Goal: Transaction & Acquisition: Obtain resource

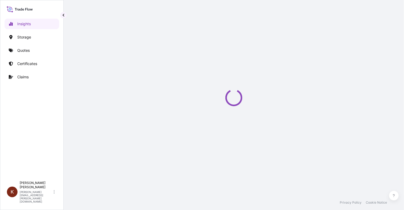
select select "2025"
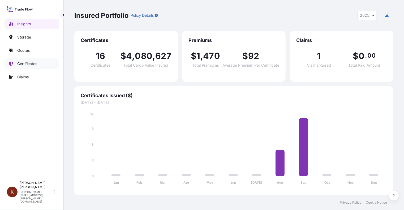
click at [24, 63] on p "Certificates" at bounding box center [27, 63] width 20 height 5
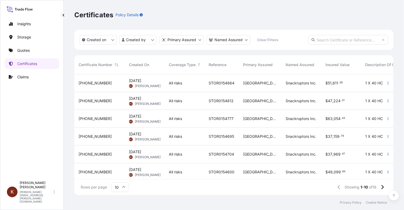
scroll to position [77, 0]
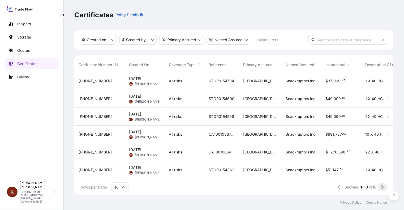
click at [383, 189] on icon at bounding box center [382, 187] width 3 height 5
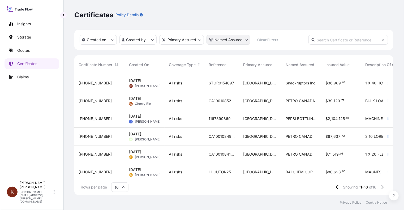
click at [246, 40] on html "Insights Storage Quotes Certificates Claims K [PERSON_NAME] [PERSON_NAME][EMAIL…" at bounding box center [202, 105] width 404 height 210
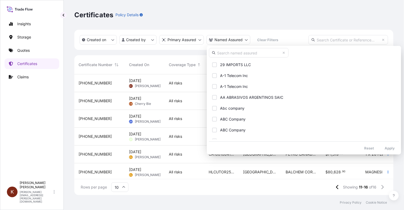
click at [152, 39] on html "Insights Storage Quotes Certificates Claims K [PERSON_NAME] [PERSON_NAME][EMAIL…" at bounding box center [202, 105] width 404 height 210
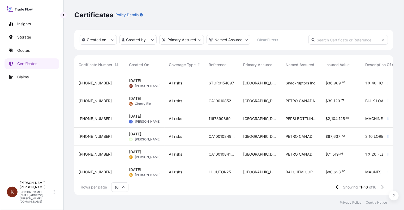
click at [152, 39] on html "Insights Storage Quotes Certificates Claims K [PERSON_NAME] [PERSON_NAME][EMAIL…" at bounding box center [202, 105] width 404 height 210
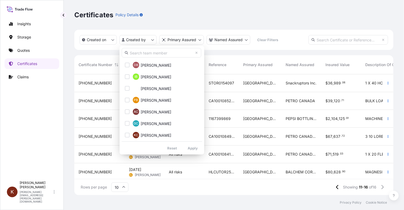
scroll to position [318, 0]
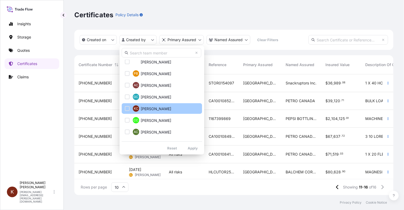
click at [127, 107] on div "Select Option" at bounding box center [127, 108] width 5 height 5
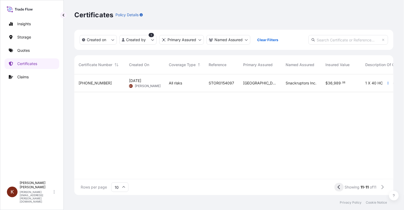
click at [338, 188] on icon at bounding box center [339, 187] width 2 height 4
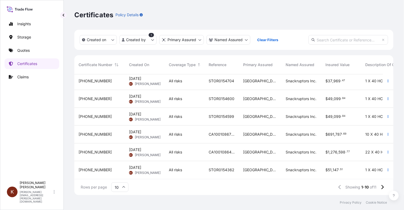
scroll to position [0, 0]
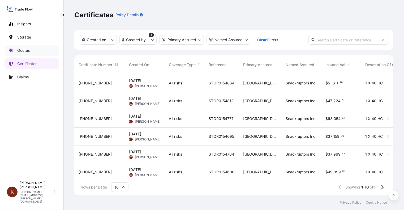
click at [21, 51] on p "Quotes" at bounding box center [23, 50] width 12 height 5
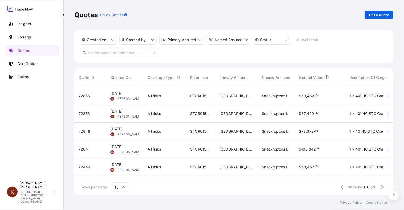
scroll to position [19, 0]
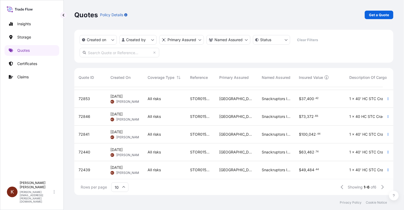
click at [102, 149] on div "72440" at bounding box center [90, 151] width 23 height 5
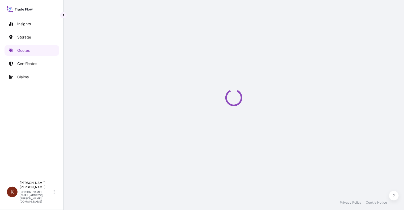
scroll to position [259, 0]
select select "Road / [GEOGRAPHIC_DATA]"
select select "Water"
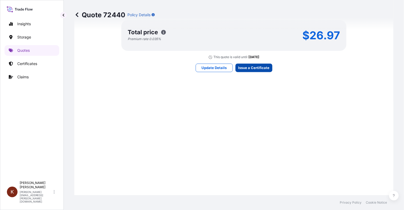
scroll to position [845, 0]
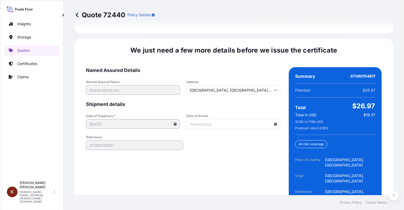
click at [274, 122] on icon at bounding box center [275, 123] width 3 height 3
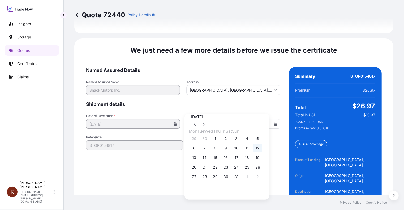
click at [262, 152] on button "12" at bounding box center [257, 148] width 8 height 8
type input "[DATE]"
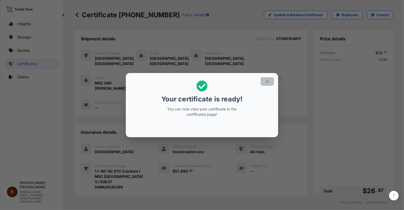
click at [269, 80] on icon "button" at bounding box center [267, 81] width 5 height 5
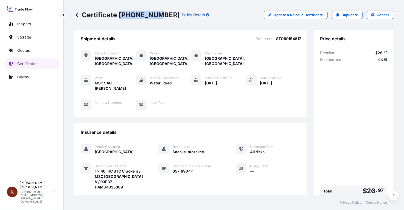
drag, startPoint x: 118, startPoint y: 12, endPoint x: 146, endPoint y: 16, distance: 27.6
click at [154, 15] on p "Certificate [PHONE_NUMBER]" at bounding box center [126, 15] width 105 height 8
copy p "[PHONE_NUMBER]"
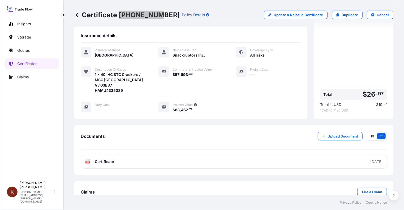
scroll to position [44, 0]
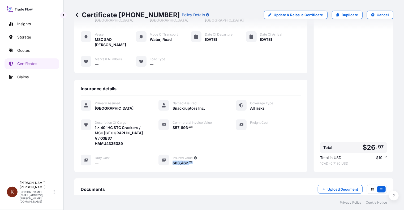
drag, startPoint x: 197, startPoint y: 152, endPoint x: 171, endPoint y: 151, distance: 25.7
click at [172, 160] on div "$ 63 , 462 . 74" at bounding box center [197, 163] width 51 height 6
copy span "$ 63 , 462 . 74"
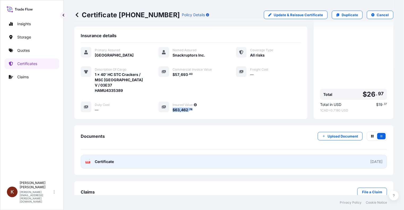
click at [107, 159] on span "Certificate" at bounding box center [104, 161] width 19 height 5
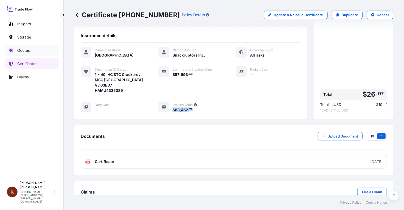
click at [22, 50] on p "Quotes" at bounding box center [23, 50] width 12 height 5
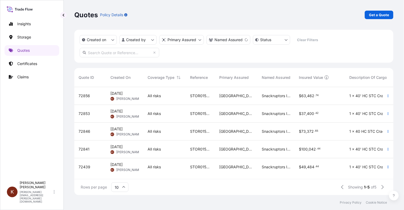
scroll to position [1, 0]
click at [96, 165] on div "72439" at bounding box center [90, 166] width 23 height 5
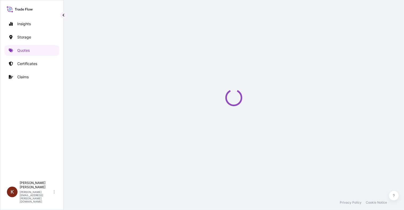
select select "Road / [GEOGRAPHIC_DATA]"
select select "Water"
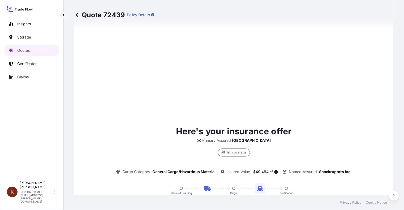
scroll to position [845, 0]
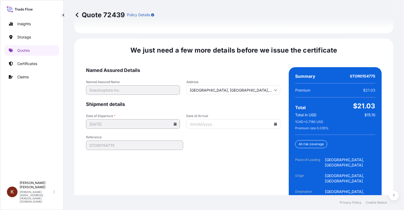
click at [274, 122] on icon at bounding box center [275, 123] width 3 height 3
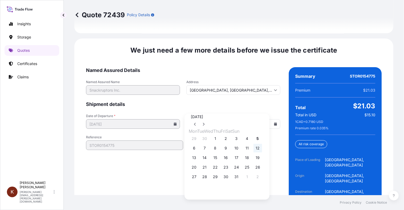
click at [262, 152] on button "12" at bounding box center [257, 148] width 8 height 8
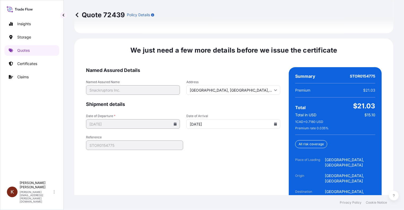
type input "[DATE]"
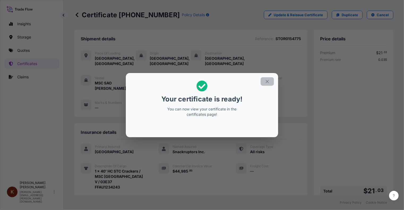
click at [266, 81] on icon "button" at bounding box center [267, 81] width 5 height 5
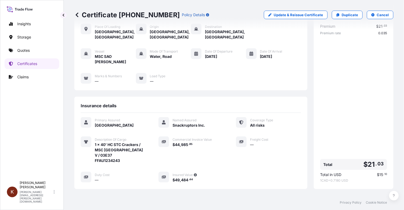
scroll to position [53, 0]
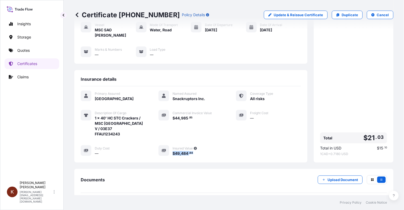
drag, startPoint x: 197, startPoint y: 142, endPoint x: 171, endPoint y: 142, distance: 25.5
click at [172, 150] on div "$ 49 , 484 . 44" at bounding box center [197, 153] width 51 height 6
copy span "$ 49 , 484 . 44"
drag, startPoint x: 118, startPoint y: 14, endPoint x: 154, endPoint y: 14, distance: 35.6
click at [154, 14] on p "Certificate [PHONE_NUMBER]" at bounding box center [126, 15] width 105 height 8
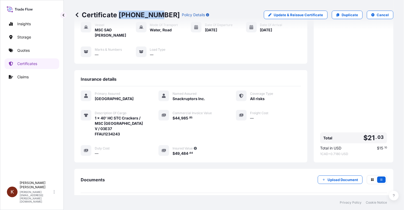
copy p "[PHONE_NUMBER]"
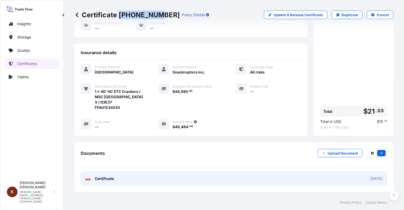
click at [107, 176] on span "Certificate" at bounding box center [104, 178] width 19 height 5
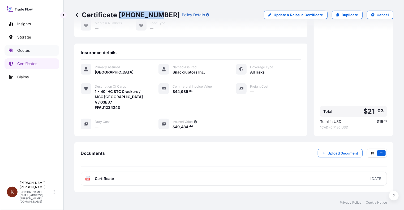
click at [21, 53] on p "Quotes" at bounding box center [23, 50] width 12 height 5
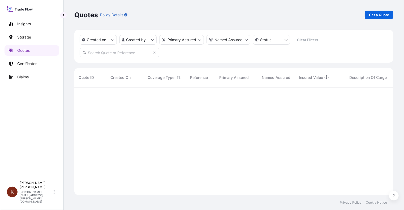
scroll to position [107, 315]
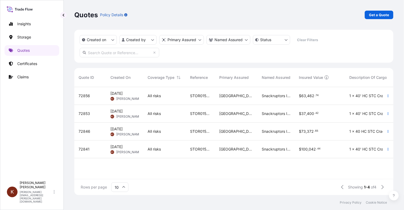
click at [120, 150] on span "[PERSON_NAME]" at bounding box center [129, 152] width 26 height 4
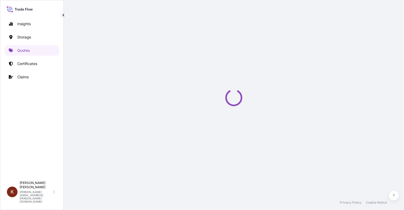
select select "Road / [GEOGRAPHIC_DATA]"
select select "Water"
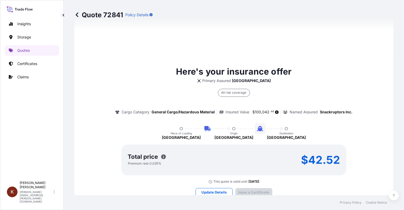
scroll to position [845, 0]
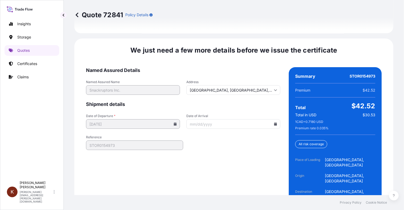
click at [222, 119] on input "Date of Arrival" at bounding box center [233, 124] width 94 height 10
click at [270, 119] on input "Date of Arrival" at bounding box center [233, 124] width 94 height 10
click at [274, 122] on icon at bounding box center [275, 123] width 3 height 3
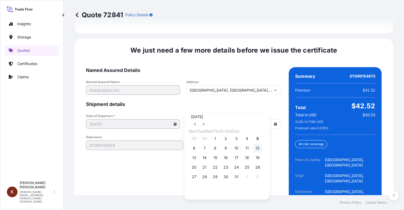
click at [262, 152] on button "12" at bounding box center [257, 148] width 8 height 8
type input "[DATE]"
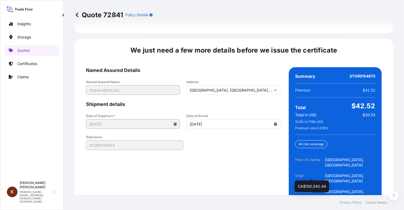
drag, startPoint x: 329, startPoint y: 174, endPoint x: 303, endPoint y: 174, distance: 26.5
click at [303, 205] on span "CA$100,042.44" at bounding box center [315, 208] width 36 height 6
copy span "100,042.44"
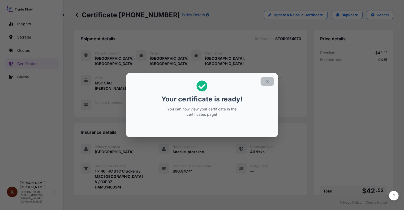
click at [267, 80] on icon "button" at bounding box center [267, 81] width 5 height 5
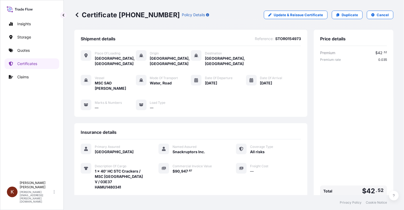
scroll to position [27, 0]
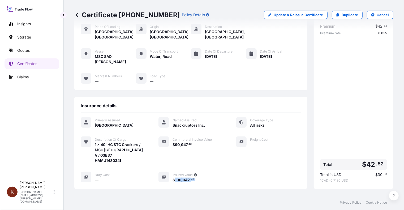
drag, startPoint x: 197, startPoint y: 170, endPoint x: 172, endPoint y: 167, distance: 24.8
click at [172, 177] on div "$ 100 , 042 . 44" at bounding box center [197, 180] width 51 height 6
drag, startPoint x: 171, startPoint y: 168, endPoint x: 194, endPoint y: 168, distance: 23.4
click at [194, 177] on div "$ 100 , 042 . 44" at bounding box center [197, 180] width 51 height 6
copy span "$ 100 , 042 . 44"
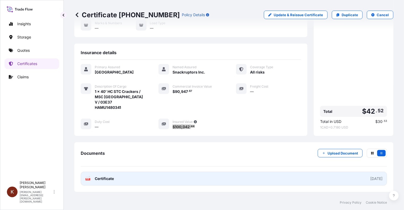
scroll to position [97, 0]
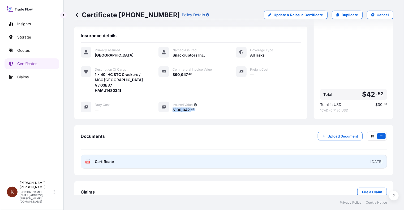
click at [105, 159] on span "Certificate" at bounding box center [104, 161] width 19 height 5
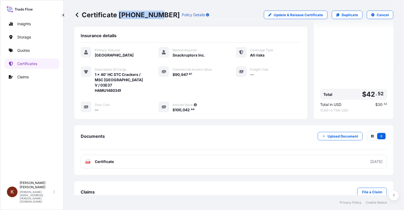
drag, startPoint x: 120, startPoint y: 15, endPoint x: 154, endPoint y: 15, distance: 34.8
click at [154, 15] on p "Certificate [PHONE_NUMBER]" at bounding box center [126, 15] width 105 height 8
copy p "[PHONE_NUMBER]"
click at [24, 50] on p "Quotes" at bounding box center [23, 50] width 12 height 5
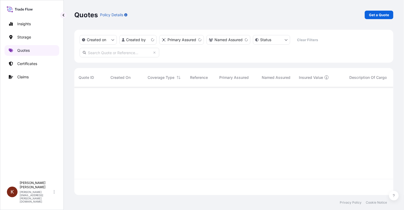
scroll to position [107, 315]
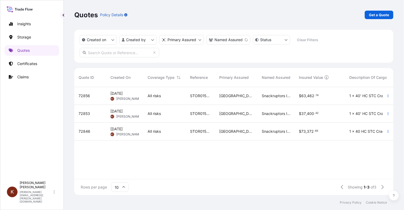
click at [87, 132] on span "72846" at bounding box center [85, 131] width 12 height 5
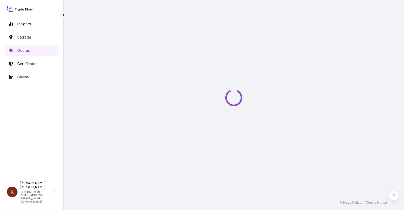
select select "Road / [GEOGRAPHIC_DATA]"
select select "Water"
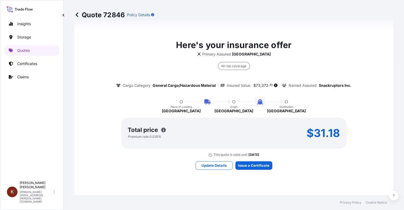
scroll to position [433, 0]
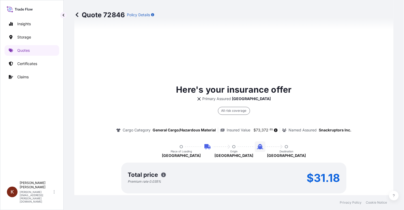
type input "[GEOGRAPHIC_DATA], [GEOGRAPHIC_DATA], [GEOGRAPHIC_DATA]"
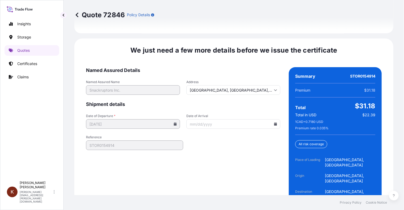
click at [274, 122] on icon at bounding box center [275, 123] width 3 height 3
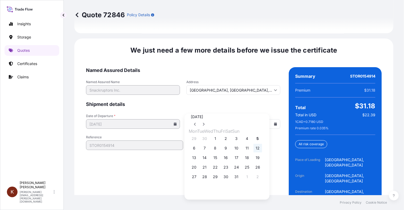
click at [262, 152] on button "12" at bounding box center [257, 148] width 8 height 8
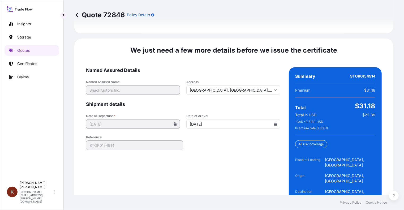
type input "[DATE]"
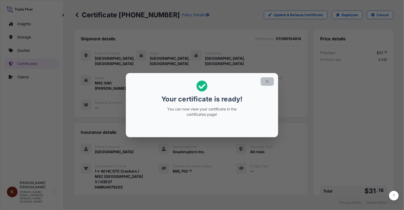
click at [265, 81] on icon "button" at bounding box center [267, 81] width 5 height 5
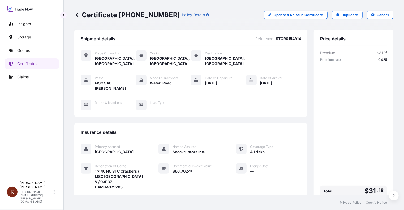
scroll to position [53, 0]
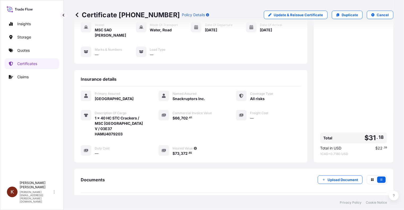
drag, startPoint x: 170, startPoint y: 168, endPoint x: 188, endPoint y: 168, distance: 18.0
click at [188, 175] on div "Documents Upload Document" at bounding box center [234, 184] width 306 height 18
drag, startPoint x: 193, startPoint y: 138, endPoint x: 168, endPoint y: 138, distance: 25.5
click at [168, 145] on div "Insured Value $ 73 , 372 . 65" at bounding box center [190, 150] width 65 height 11
click at [170, 145] on div "Insured Value $ 73 , 372 . 65" at bounding box center [190, 150] width 65 height 11
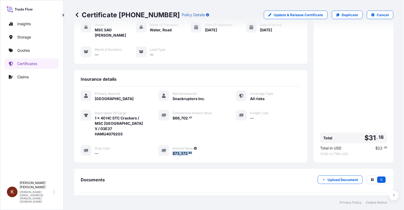
drag, startPoint x: 170, startPoint y: 141, endPoint x: 191, endPoint y: 142, distance: 21.0
click at [191, 145] on div "Insured Value $ 73 , 372 . 65" at bounding box center [190, 150] width 65 height 11
copy span "$ 73 , 372 . 65"
drag, startPoint x: 120, startPoint y: 13, endPoint x: 155, endPoint y: 16, distance: 35.5
click at [155, 16] on p "Certificate [PHONE_NUMBER]" at bounding box center [126, 15] width 105 height 8
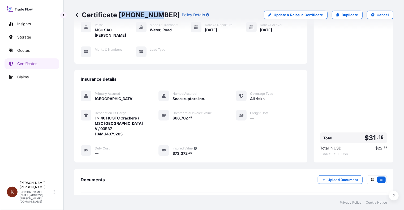
copy p "[PHONE_NUMBER]"
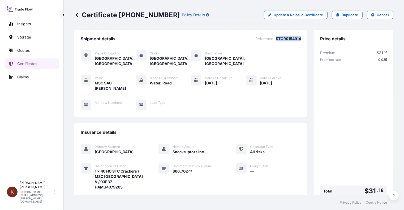
drag, startPoint x: 272, startPoint y: 38, endPoint x: 296, endPoint y: 38, distance: 24.7
click at [296, 38] on span "STOR0154914" at bounding box center [288, 38] width 25 height 5
copy span "STOR0154914"
click at [21, 50] on p "Quotes" at bounding box center [23, 50] width 12 height 5
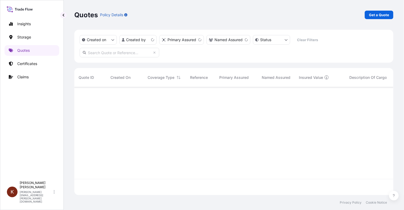
scroll to position [107, 315]
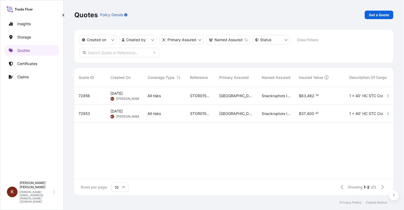
click at [89, 112] on span "72853" at bounding box center [84, 113] width 11 height 5
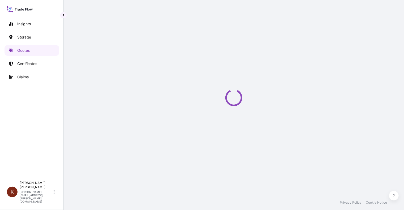
select select "Road / [GEOGRAPHIC_DATA]"
select select "Water"
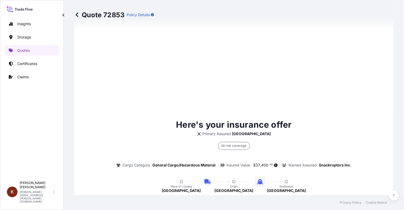
scroll to position [845, 0]
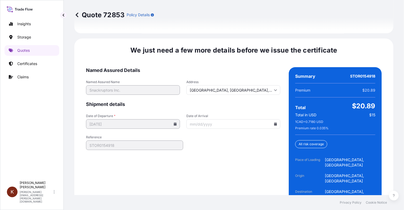
click at [274, 122] on icon at bounding box center [275, 123] width 3 height 3
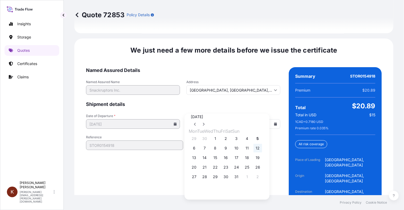
click at [262, 152] on button "12" at bounding box center [257, 148] width 8 height 8
type input "[DATE]"
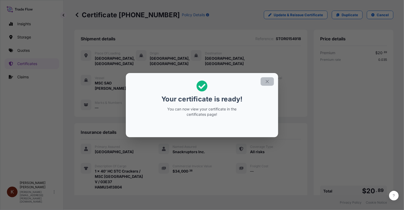
click at [267, 80] on icon "button" at bounding box center [267, 81] width 5 height 5
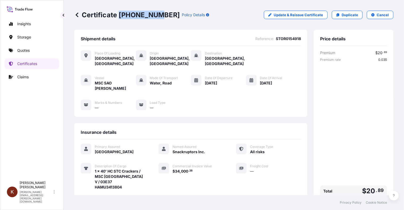
drag, startPoint x: 119, startPoint y: 14, endPoint x: 154, endPoint y: 14, distance: 35.0
click at [154, 14] on p "Certificate [PHONE_NUMBER]" at bounding box center [126, 15] width 105 height 8
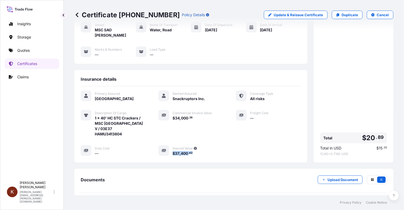
drag, startPoint x: 197, startPoint y: 141, endPoint x: 171, endPoint y: 141, distance: 26.3
click at [172, 150] on div "$ 37 , 400 . 42" at bounding box center [197, 153] width 51 height 6
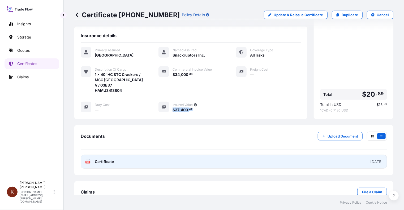
click at [157, 155] on link "PDF Certificate [DATE]" at bounding box center [234, 162] width 306 height 14
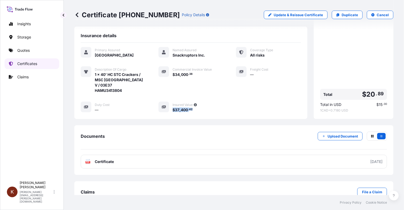
click at [25, 66] on p "Certificates" at bounding box center [27, 63] width 20 height 5
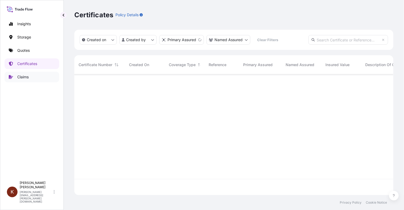
scroll to position [120, 315]
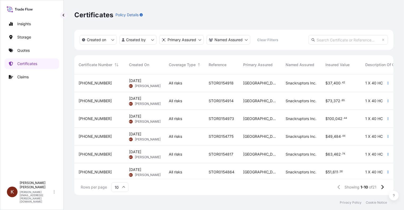
click at [109, 101] on div "[PHONE_NUMBER]" at bounding box center [100, 100] width 42 height 5
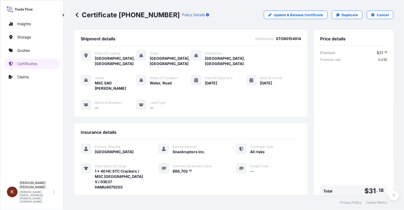
scroll to position [97, 0]
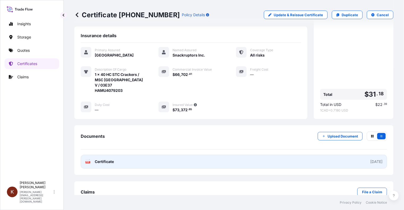
click at [161, 155] on link "PDF Certificate [DATE]" at bounding box center [234, 162] width 306 height 14
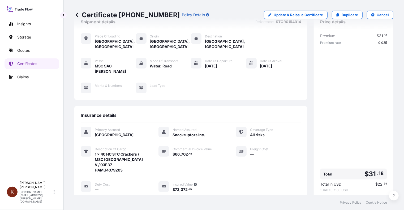
scroll to position [0, 0]
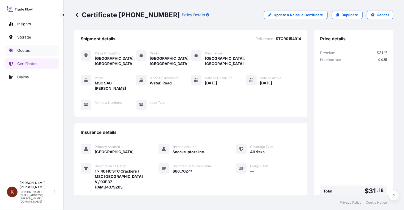
click at [25, 51] on p "Quotes" at bounding box center [23, 50] width 12 height 5
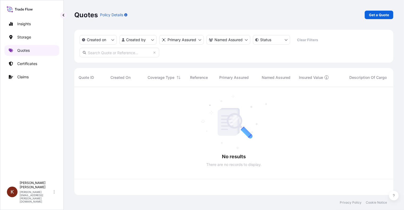
scroll to position [107, 315]
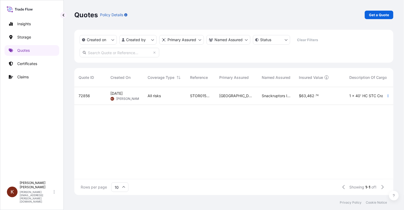
click at [123, 97] on span "[PERSON_NAME]" at bounding box center [129, 99] width 26 height 4
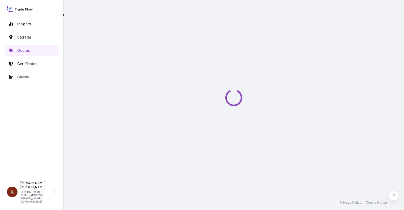
select select "Road / [GEOGRAPHIC_DATA]"
select select "Water"
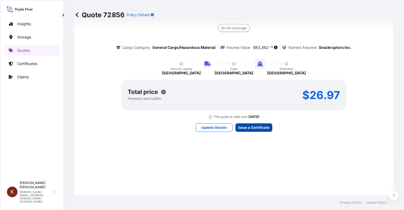
scroll to position [845, 0]
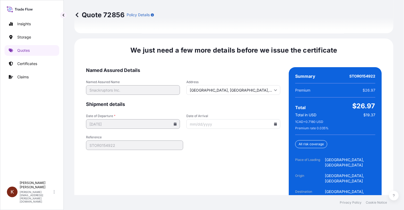
click at [274, 122] on icon at bounding box center [275, 123] width 3 height 3
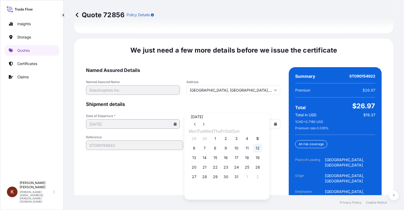
click at [262, 152] on button "12" at bounding box center [257, 148] width 8 height 8
type input "[DATE]"
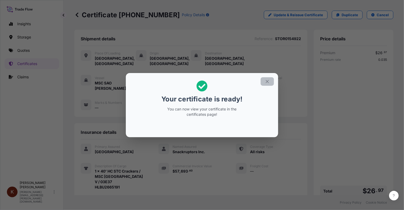
click at [266, 81] on icon "button" at bounding box center [267, 81] width 5 height 5
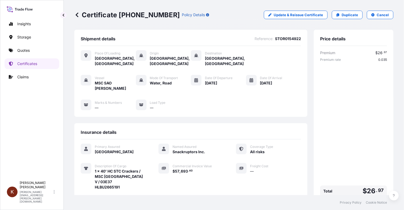
scroll to position [53, 0]
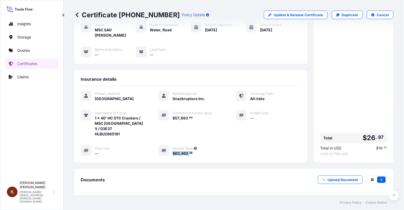
drag, startPoint x: 193, startPoint y: 142, endPoint x: 171, endPoint y: 142, distance: 21.2
click at [172, 150] on div "$ 63 , 462 . 74" at bounding box center [197, 153] width 51 height 6
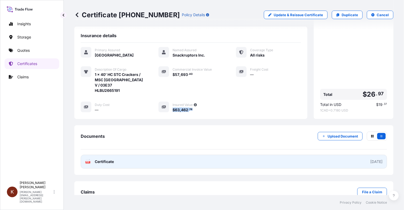
click at [109, 159] on span "Certificate" at bounding box center [104, 161] width 19 height 5
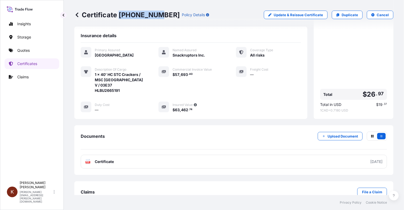
drag, startPoint x: 119, startPoint y: 15, endPoint x: 155, endPoint y: 15, distance: 36.4
click at [155, 15] on p "Certificate [PHONE_NUMBER]" at bounding box center [126, 15] width 105 height 8
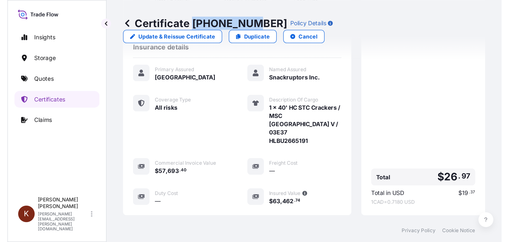
scroll to position [42, 0]
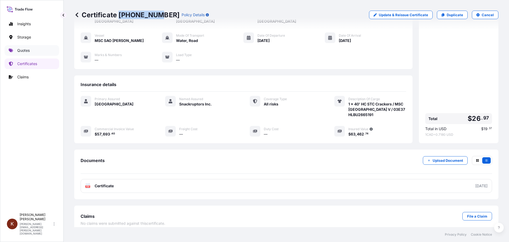
click at [25, 48] on p "Quotes" at bounding box center [23, 50] width 12 height 5
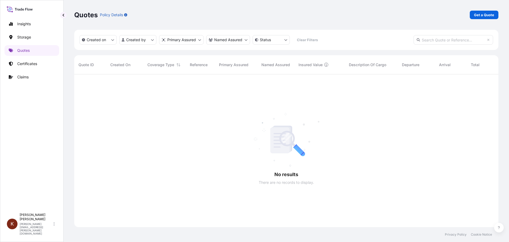
scroll to position [168, 421]
click at [404, 15] on p "Get a Quote" at bounding box center [484, 14] width 20 height 5
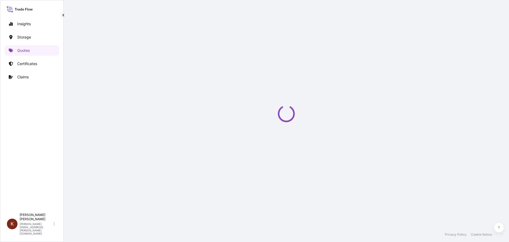
scroll to position [8, 0]
select select "Water"
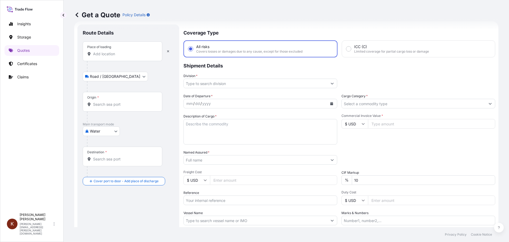
click at [96, 55] on input "Place of loading" at bounding box center [124, 53] width 63 height 5
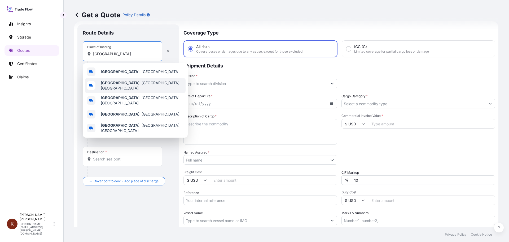
click at [115, 84] on b "[GEOGRAPHIC_DATA]" at bounding box center [120, 82] width 39 height 5
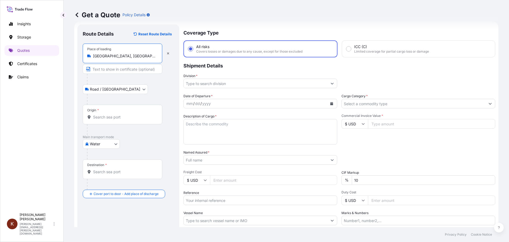
type input "[GEOGRAPHIC_DATA], [GEOGRAPHIC_DATA], [GEOGRAPHIC_DATA]"
click at [96, 119] on input "Origin *" at bounding box center [124, 116] width 63 height 5
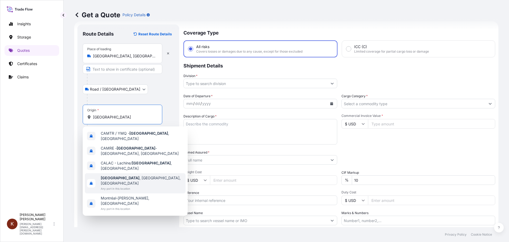
click at [115, 175] on b "[GEOGRAPHIC_DATA]" at bounding box center [120, 177] width 39 height 5
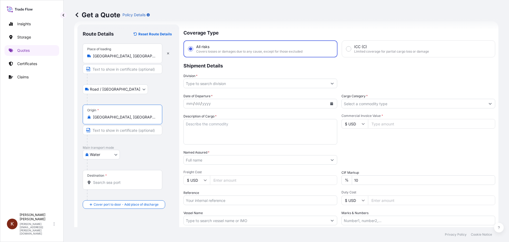
scroll to position [35, 0]
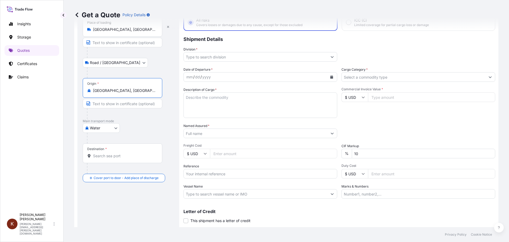
type input "[GEOGRAPHIC_DATA], [GEOGRAPHIC_DATA], [GEOGRAPHIC_DATA]"
click at [100, 157] on input "Destination *" at bounding box center [124, 155] width 63 height 5
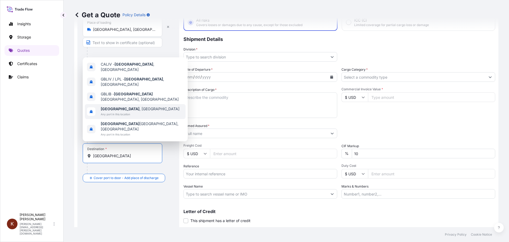
click at [118, 111] on span "[GEOGRAPHIC_DATA] , [GEOGRAPHIC_DATA]" at bounding box center [140, 108] width 79 height 5
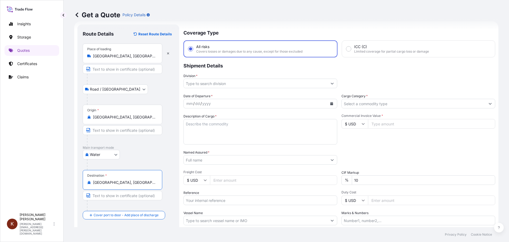
scroll to position [0, 0]
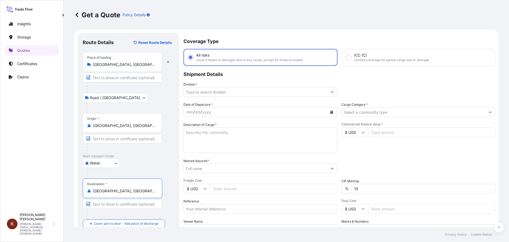
type input "[GEOGRAPHIC_DATA], [GEOGRAPHIC_DATA]"
click at [201, 90] on input "Division *" at bounding box center [256, 92] width 144 height 10
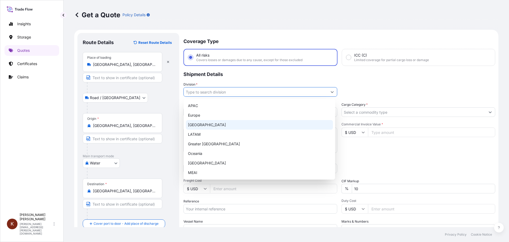
click at [200, 124] on div "[GEOGRAPHIC_DATA]" at bounding box center [259, 125] width 147 height 10
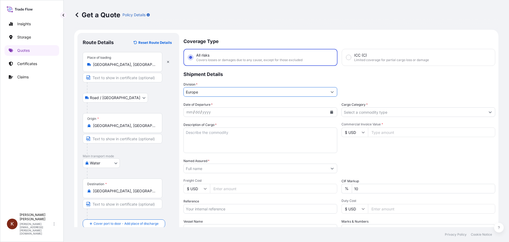
click at [331, 112] on icon "Calendar" at bounding box center [332, 111] width 3 height 3
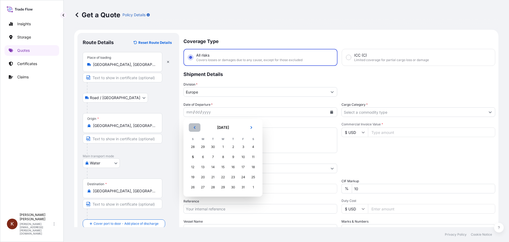
click at [194, 128] on icon "Previous" at bounding box center [194, 127] width 3 height 3
click at [194, 187] on div "28" at bounding box center [193, 187] width 10 height 10
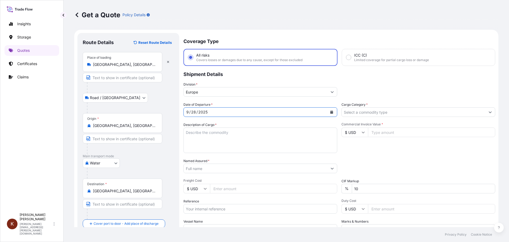
click at [206, 93] on input "Europe" at bounding box center [256, 92] width 144 height 10
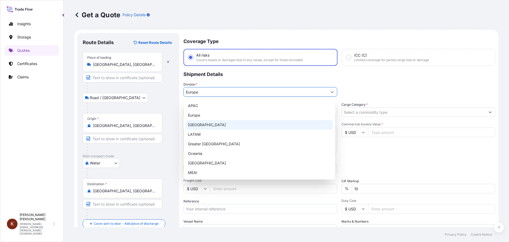
click at [198, 126] on div "[GEOGRAPHIC_DATA]" at bounding box center [259, 125] width 147 height 10
type input "[GEOGRAPHIC_DATA]"
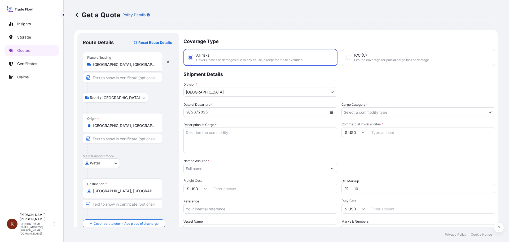
click at [221, 120] on div "Date of Departure * [DATE] Cargo Category * Description of Cargo * Commercial I…" at bounding box center [340, 168] width 312 height 132
click at [191, 133] on textarea "Description of Cargo *" at bounding box center [261, 139] width 154 height 25
click at [238, 131] on textarea "1 x 40' HC STC Crackers /" at bounding box center [261, 139] width 154 height 25
paste textarea "STOR0155055"
drag, startPoint x: 248, startPoint y: 133, endPoint x: 273, endPoint y: 130, distance: 24.6
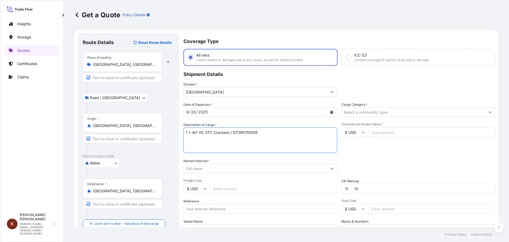
click at [273, 130] on textarea "1 x 40' HC STC Crackers / STOR0155055" at bounding box center [261, 139] width 154 height 25
paste textarea "MSC [PERSON_NAME] / 03E39"
click at [192, 139] on textarea "1 x 40' HC STC Crackers / MSC [PERSON_NAME] V / 03E39" at bounding box center [261, 139] width 154 height 25
paste textarea "SEKU4548167"
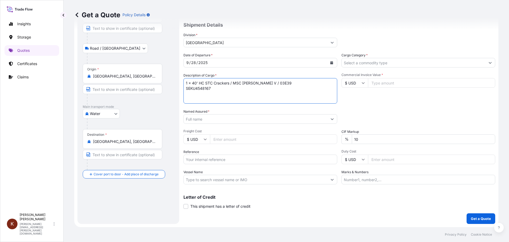
type textarea "1 x 40' HC STC Crackers / MSC [PERSON_NAME] V / 03E39 SEKU4548167"
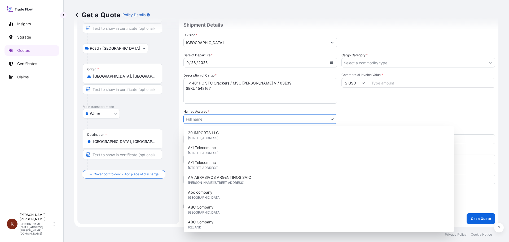
click at [197, 118] on input "Named Assured *" at bounding box center [256, 119] width 144 height 10
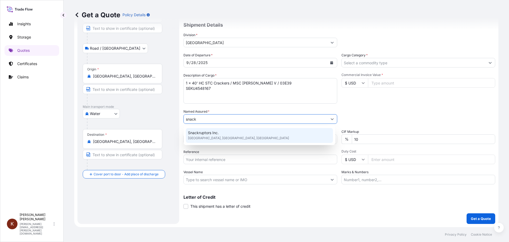
click at [202, 131] on span "Snackruptors Inc." at bounding box center [203, 132] width 31 height 5
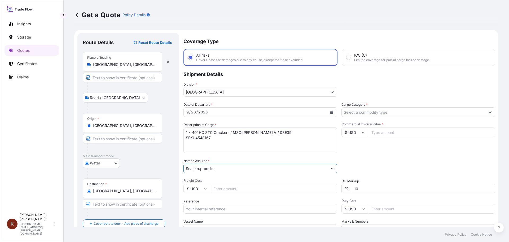
scroll to position [27, 0]
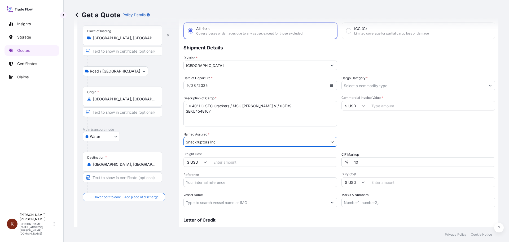
type input "Snackruptors Inc."
click at [202, 186] on input "Reference" at bounding box center [261, 182] width 154 height 10
click at [191, 184] on input "Reference" at bounding box center [261, 182] width 154 height 10
paste input "STOR0155055"
type input "STOR0155055"
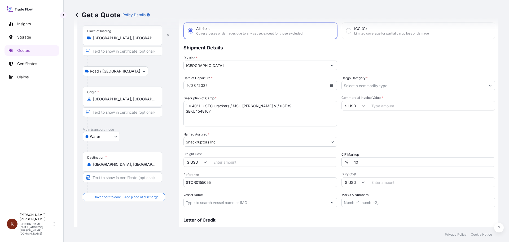
click at [189, 201] on input "Vessel Name" at bounding box center [256, 202] width 144 height 10
paste input "MSC [PERSON_NAME]"
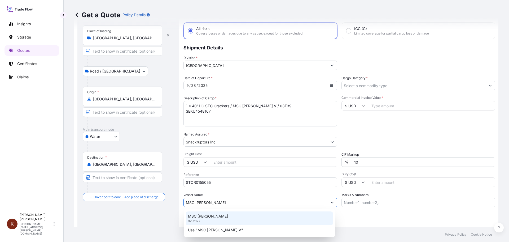
click at [205, 210] on div "MSC [PERSON_NAME] V 9295177" at bounding box center [259, 218] width 147 height 14
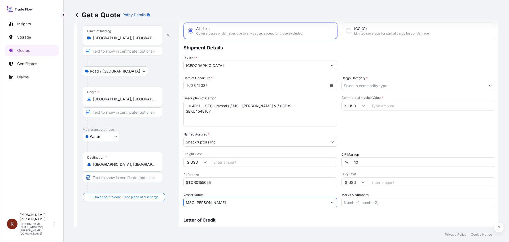
scroll to position [0, 0]
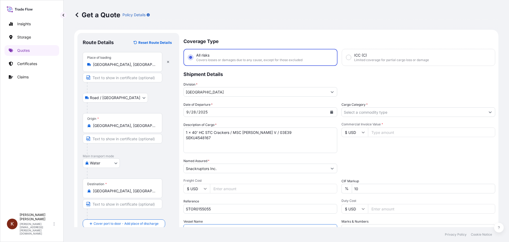
type input "MSC [PERSON_NAME]"
click at [359, 111] on input "Cargo Category *" at bounding box center [414, 112] width 144 height 10
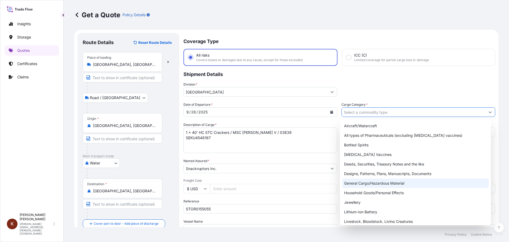
click at [360, 184] on div "General Cargo/Hazardous Material" at bounding box center [415, 183] width 147 height 10
type input "General Cargo/Hazardous Material"
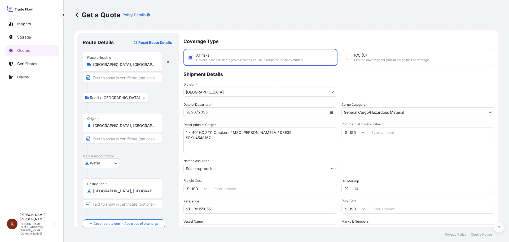
click at [360, 133] on div "$ USD" at bounding box center [355, 132] width 27 height 10
click at [350, 166] on div "$ CAD" at bounding box center [353, 160] width 22 height 10
type input "$ CAD"
click at [369, 155] on div "Date of Departure * [DATE] Cargo Category * General Cargo/Hazardous Material De…" at bounding box center [340, 168] width 312 height 132
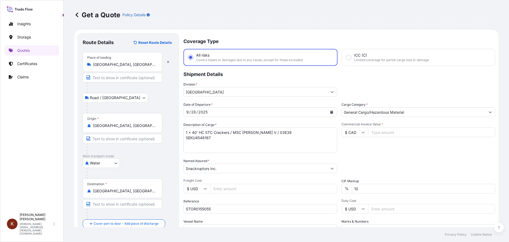
click at [379, 132] on input "Commercial Invoice Value *" at bounding box center [431, 132] width 127 height 10
paste input "79257.45"
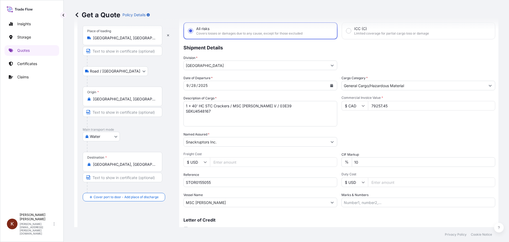
scroll to position [49, 0]
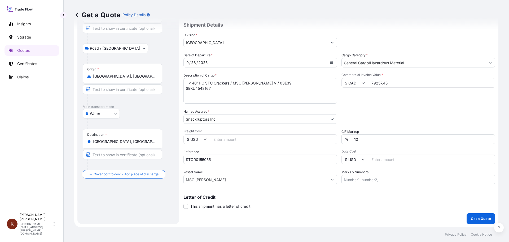
type input "79257.45"
click at [353, 105] on div "Date of Departure * [DATE] Cargo Category * General Cargo/Hazardous Material De…" at bounding box center [340, 119] width 312 height 132
click at [404, 210] on p "Get a Quote" at bounding box center [481, 218] width 20 height 5
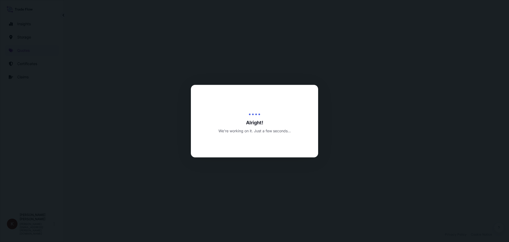
scroll to position [255, 0]
select select "Road / [GEOGRAPHIC_DATA]"
select select "Water"
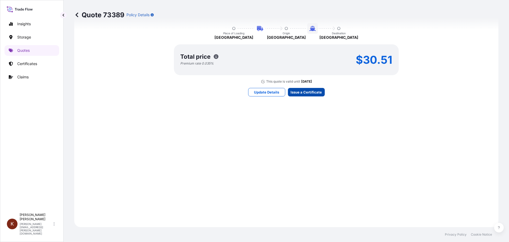
scroll to position [368, 0]
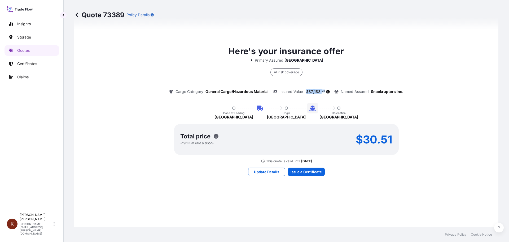
drag, startPoint x: 323, startPoint y: 92, endPoint x: 305, endPoint y: 92, distance: 17.8
click at [306, 92] on span "$ 87 , 183 . 20" at bounding box center [315, 92] width 19 height 4
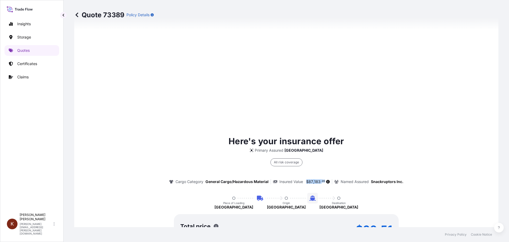
scroll to position [807, 0]
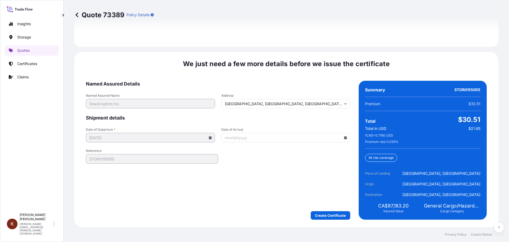
click at [344, 138] on icon at bounding box center [345, 137] width 3 height 3
click at [246, 202] on button "20" at bounding box center [247, 198] width 8 height 8
type input "[DATE]"
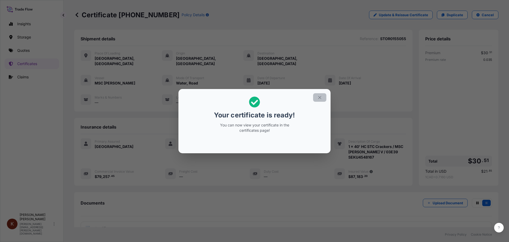
click at [321, 97] on icon "button" at bounding box center [320, 97] width 5 height 5
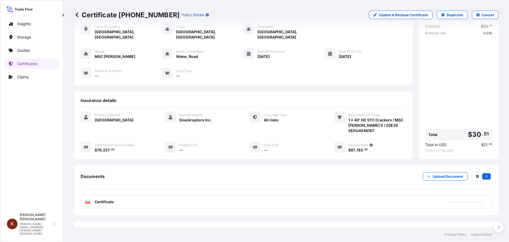
scroll to position [42, 0]
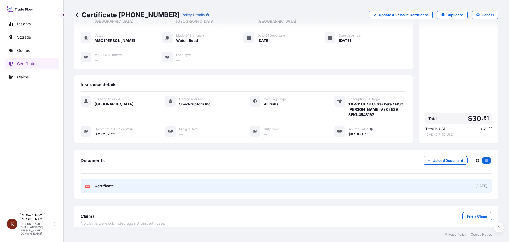
click at [100, 183] on span "Certificate" at bounding box center [104, 185] width 19 height 5
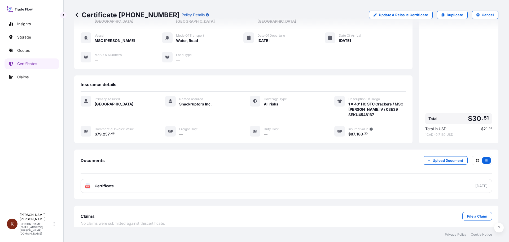
scroll to position [0, 0]
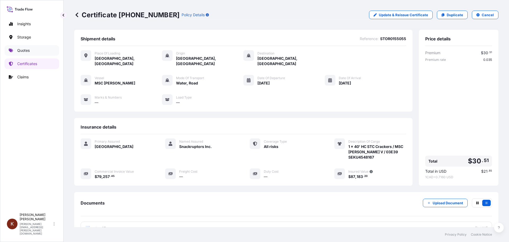
click at [24, 50] on p "Quotes" at bounding box center [23, 50] width 12 height 5
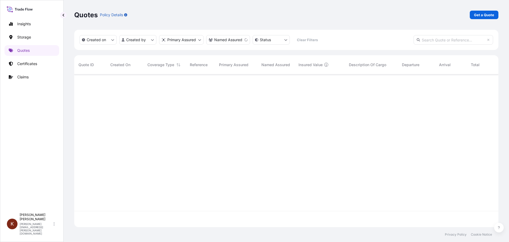
scroll to position [168, 421]
click at [404, 14] on p "Get a Quote" at bounding box center [484, 14] width 20 height 5
select select "Water"
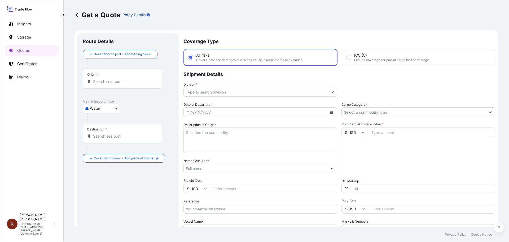
scroll to position [8, 0]
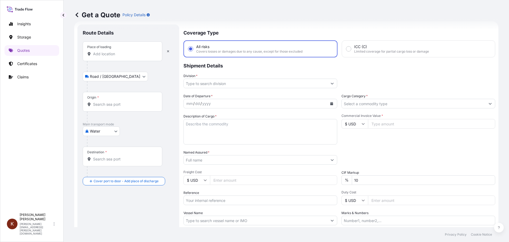
click at [105, 54] on input "Place of loading" at bounding box center [124, 53] width 63 height 5
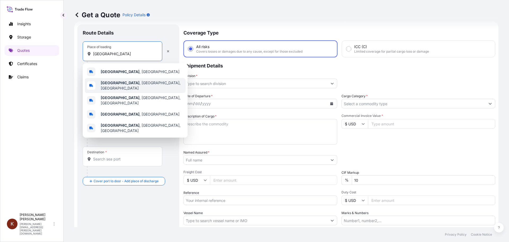
click at [115, 84] on b "[GEOGRAPHIC_DATA]" at bounding box center [120, 82] width 39 height 5
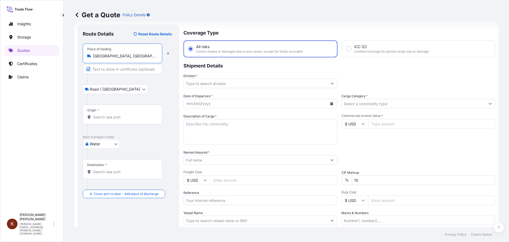
type input "[GEOGRAPHIC_DATA], [GEOGRAPHIC_DATA], [GEOGRAPHIC_DATA]"
click at [105, 116] on input "Origin *" at bounding box center [124, 116] width 63 height 5
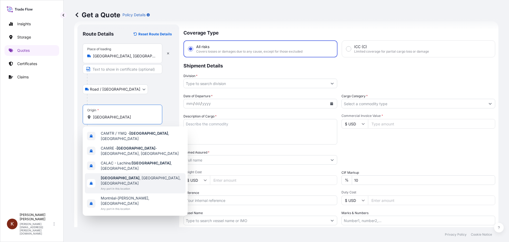
click at [117, 175] on b "[GEOGRAPHIC_DATA]" at bounding box center [120, 177] width 39 height 5
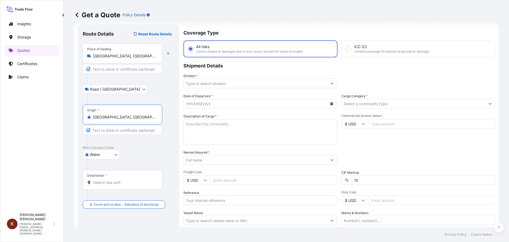
type input "[GEOGRAPHIC_DATA], [GEOGRAPHIC_DATA], [GEOGRAPHIC_DATA]"
click at [98, 184] on input "Destination *" at bounding box center [124, 182] width 63 height 5
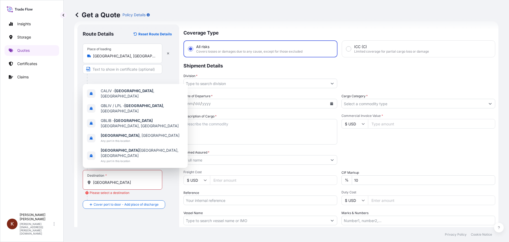
click at [168, 183] on div "Destination * [GEOGRAPHIC_DATA] Please select a destination" at bounding box center [128, 185] width 91 height 30
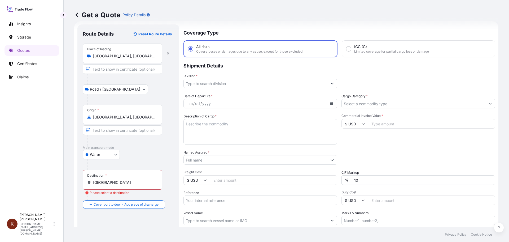
click at [112, 181] on input "[GEOGRAPHIC_DATA]" at bounding box center [124, 182] width 63 height 5
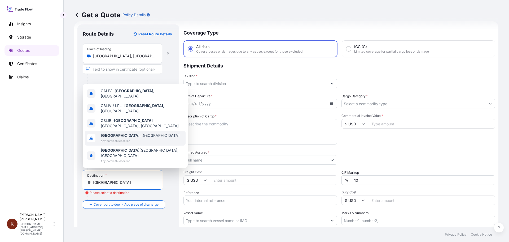
click at [111, 137] on b "[GEOGRAPHIC_DATA]" at bounding box center [120, 135] width 39 height 5
type input "[GEOGRAPHIC_DATA], [GEOGRAPHIC_DATA]"
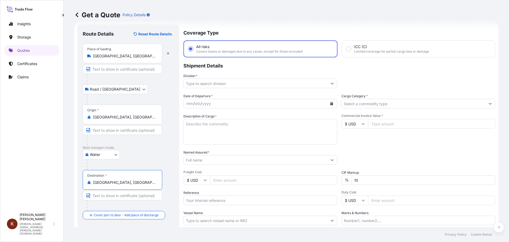
click at [208, 85] on input "Division *" at bounding box center [256, 84] width 144 height 10
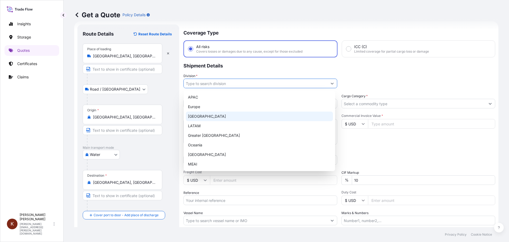
click at [202, 117] on div "[GEOGRAPHIC_DATA]" at bounding box center [259, 116] width 147 height 10
type input "[GEOGRAPHIC_DATA]"
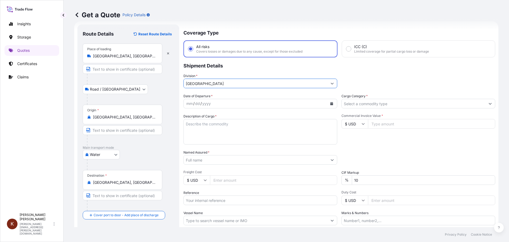
click at [214, 100] on div "mm / dd / yyyy" at bounding box center [256, 104] width 144 height 10
click at [331, 104] on icon "Calendar" at bounding box center [332, 103] width 3 height 3
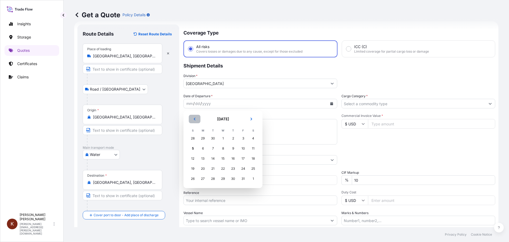
click at [194, 117] on button "Previous" at bounding box center [195, 119] width 12 height 8
click at [192, 168] on div "21" at bounding box center [193, 169] width 10 height 10
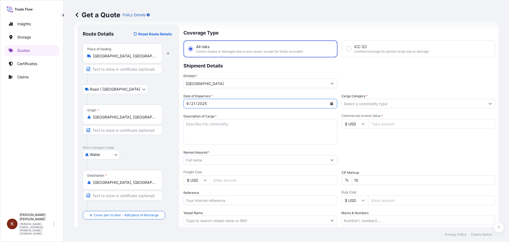
click at [199, 126] on textarea "Description of Cargo *" at bounding box center [261, 131] width 154 height 25
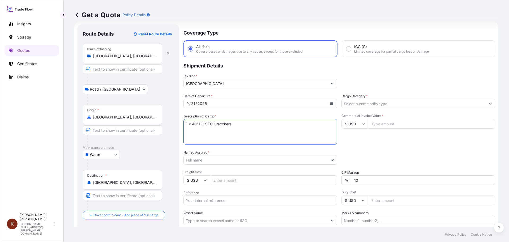
click at [224, 122] on textarea "1 x 40' HC STC Cracckers" at bounding box center [261, 131] width 154 height 25
click at [231, 123] on textarea "1 x 40' HC STC Crackers" at bounding box center [261, 131] width 154 height 25
click at [239, 124] on textarea "1 x 40' HC STC Crackers /" at bounding box center [261, 131] width 154 height 25
paste textarea "OOCL ST. [PERSON_NAME] / 54E38"
drag, startPoint x: 192, startPoint y: 137, endPoint x: 189, endPoint y: 133, distance: 5.3
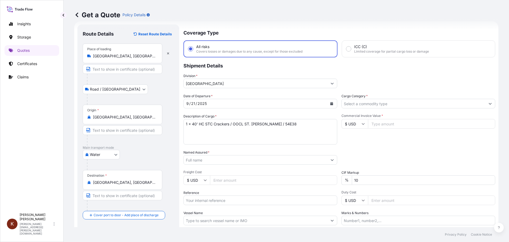
click at [192, 137] on textarea "1 x 40' HC STC Crackers / OOCL ST. [PERSON_NAME] / 54E38" at bounding box center [261, 131] width 154 height 25
paste textarea "FANU1426086"
type textarea "1 x 40' HC STC Crackers / OOCL ST. [PERSON_NAME] / 54E38 FANU1426086"
click at [198, 201] on input "Reference" at bounding box center [261, 200] width 154 height 10
paste input "STOR0154997"
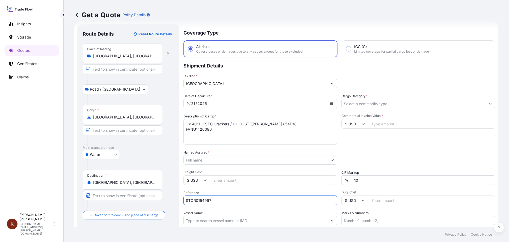
type input "STOR0154997"
click at [226, 210] on input "Vessel Name" at bounding box center [256, 220] width 144 height 10
paste input "OOCL ST. [PERSON_NAME]"
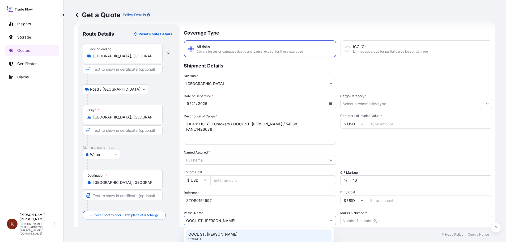
click at [211, 210] on p "OOCL ST. [PERSON_NAME]" at bounding box center [212, 233] width 49 height 5
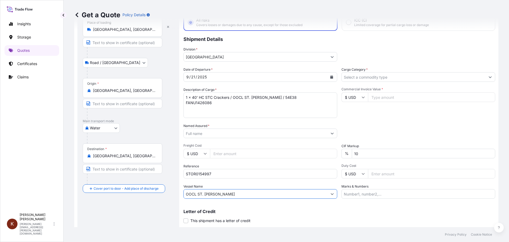
type input "OOCL ST. [PERSON_NAME]"
click at [207, 134] on input "Named Assured *" at bounding box center [256, 133] width 144 height 10
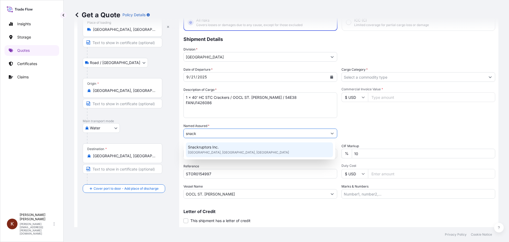
click at [211, 150] on span "[GEOGRAPHIC_DATA], [GEOGRAPHIC_DATA], [GEOGRAPHIC_DATA]" at bounding box center [238, 152] width 101 height 5
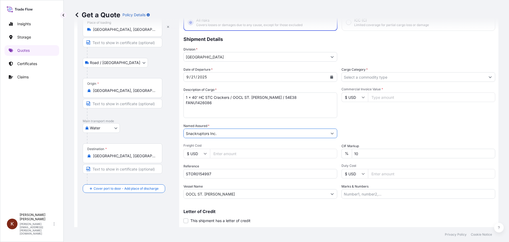
type input "Snackruptors Inc."
click at [360, 119] on div "Date of Departure * [DATE] Cargo Category * Description of Cargo * 1 x 40' HC S…" at bounding box center [340, 133] width 312 height 132
click at [358, 80] on input "Cargo Category *" at bounding box center [414, 77] width 144 height 10
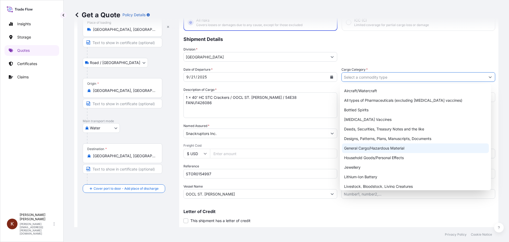
click at [354, 147] on div "General Cargo/Hazardous Material" at bounding box center [415, 148] width 147 height 10
type input "All types of Pharmaceuticals (excluding [MEDICAL_DATA] vaccines)"
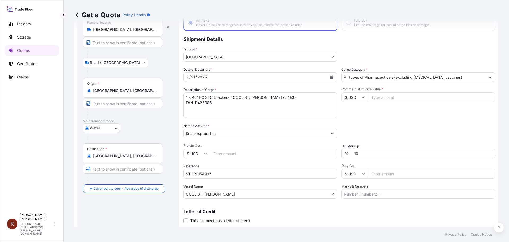
click at [376, 97] on input "Commercial Invoice Value *" at bounding box center [431, 97] width 127 height 10
click at [364, 97] on input "$ USD" at bounding box center [355, 97] width 27 height 10
click at [350, 131] on div "$ CAD" at bounding box center [353, 125] width 22 height 10
type input "$ CAD"
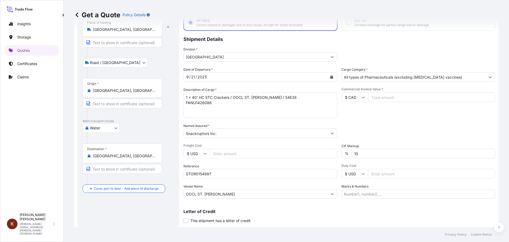
click at [375, 95] on input "Commercial Invoice Value *" at bounding box center [431, 97] width 127 height 10
paste input "6568.27"
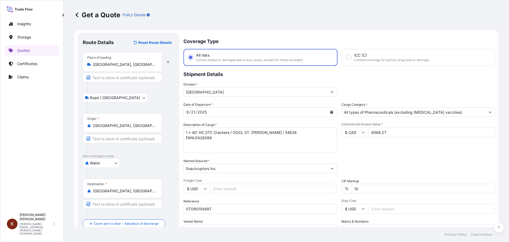
scroll to position [49, 0]
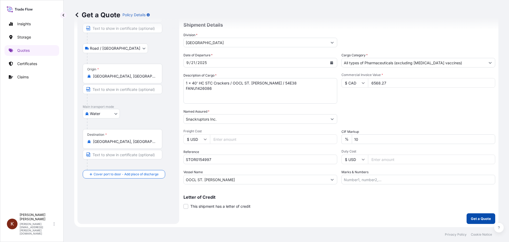
type input "6568.27"
click at [404, 210] on button "Get a Quote" at bounding box center [481, 218] width 29 height 11
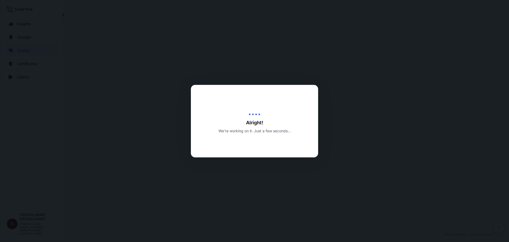
select select "Road / [GEOGRAPHIC_DATA]"
select select "Water"
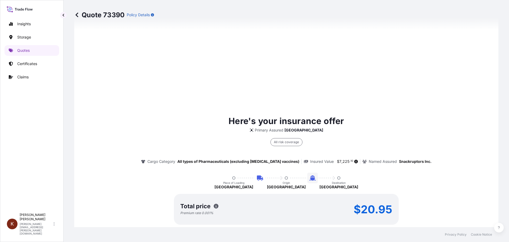
scroll to position [807, 0]
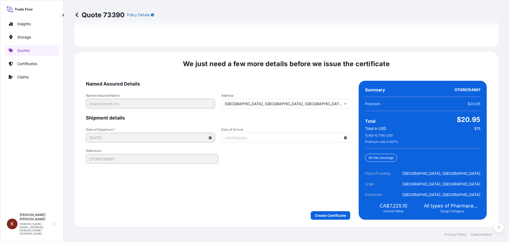
click at [345, 135] on input "Date of Arrival" at bounding box center [286, 138] width 129 height 10
click at [344, 136] on icon at bounding box center [345, 137] width 3 height 3
click at [315, 183] on button "12" at bounding box center [310, 179] width 8 height 8
type input "[DATE]"
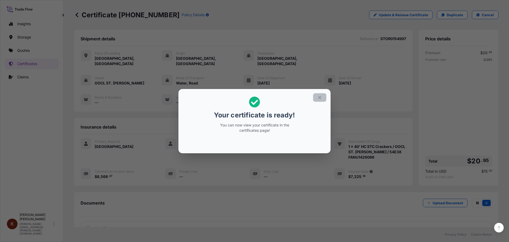
click at [319, 96] on icon "button" at bounding box center [320, 97] width 5 height 5
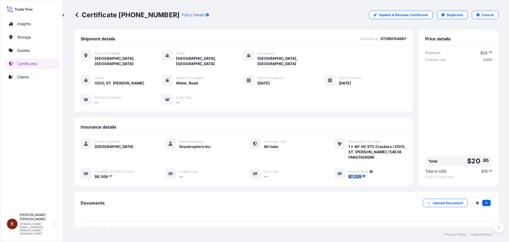
drag, startPoint x: 366, startPoint y: 171, endPoint x: 345, endPoint y: 171, distance: 21.0
click at [345, 171] on div "Insured Value $ 7 , 225 . 10" at bounding box center [371, 173] width 72 height 11
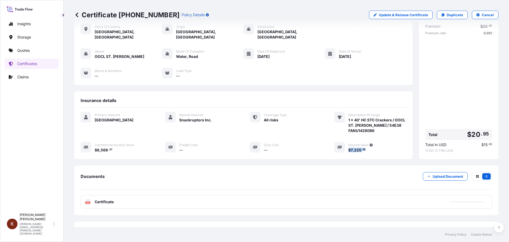
scroll to position [42, 0]
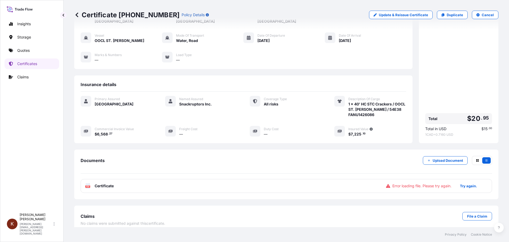
click at [110, 183] on span "Certificate" at bounding box center [104, 185] width 19 height 5
click at [404, 183] on p "Try again." at bounding box center [468, 185] width 17 height 5
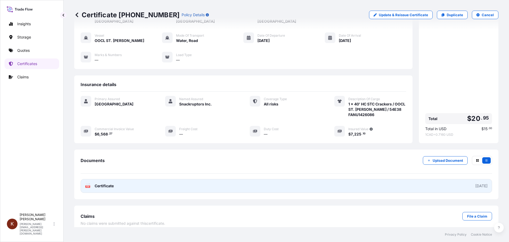
click at [112, 183] on span "Certificate" at bounding box center [104, 185] width 19 height 5
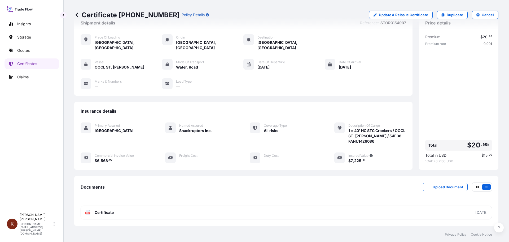
scroll to position [0, 0]
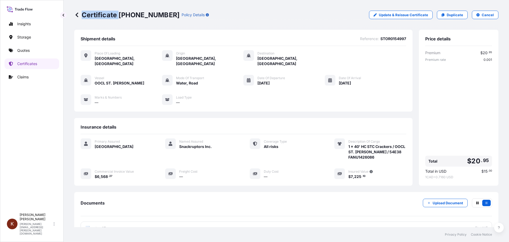
drag, startPoint x: 120, startPoint y: 14, endPoint x: 157, endPoint y: 14, distance: 37.4
click at [157, 14] on div "Certificate [PHONE_NUMBER] Policy Details" at bounding box center [141, 15] width 135 height 8
click at [130, 16] on p "Certificate [PHONE_NUMBER]" at bounding box center [126, 15] width 105 height 8
drag, startPoint x: 119, startPoint y: 15, endPoint x: 155, endPoint y: 15, distance: 35.6
click at [155, 15] on p "Certificate [PHONE_NUMBER]" at bounding box center [126, 15] width 105 height 8
